Goal: Information Seeking & Learning: Learn about a topic

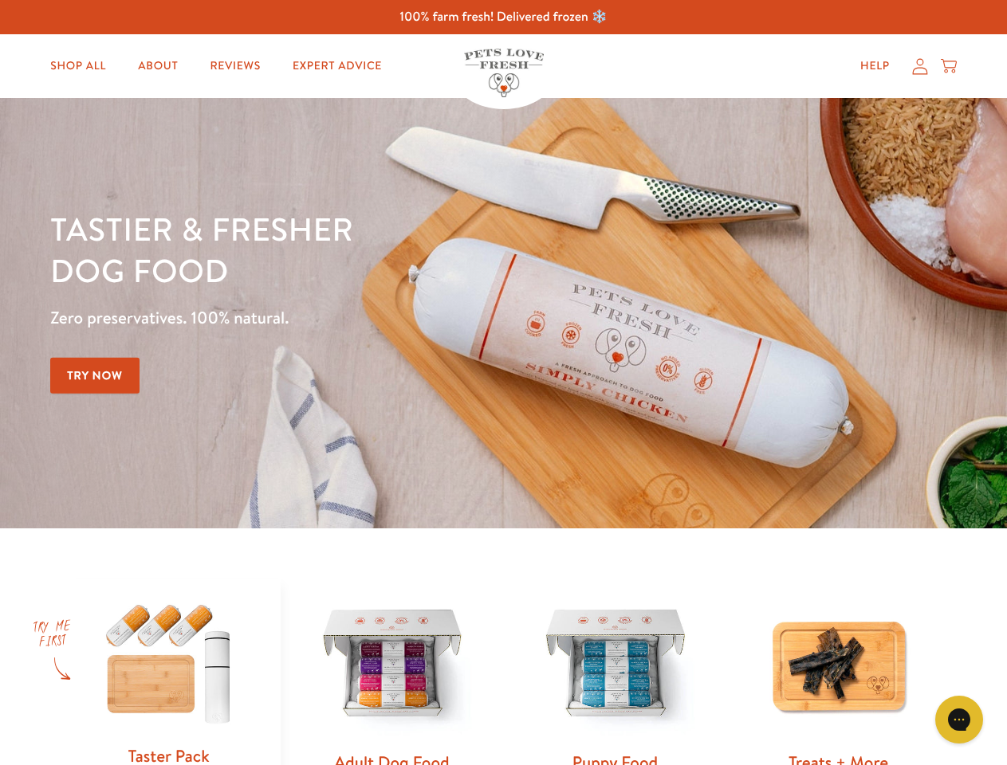
click at [503, 383] on div "Tastier & fresher dog food Zero preservatives. 100% natural. Try Now" at bounding box center [352, 313] width 604 height 210
click at [959, 720] on icon "Gorgias live chat" at bounding box center [958, 719] width 15 height 15
